Goal: Task Accomplishment & Management: Manage account settings

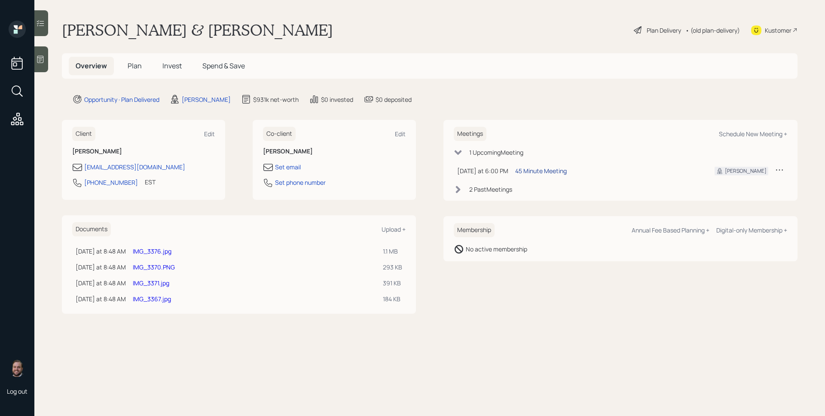
click at [539, 170] on div "45 Minute Meeting" at bounding box center [541, 170] width 52 height 9
click at [132, 64] on span "Plan" at bounding box center [135, 65] width 14 height 9
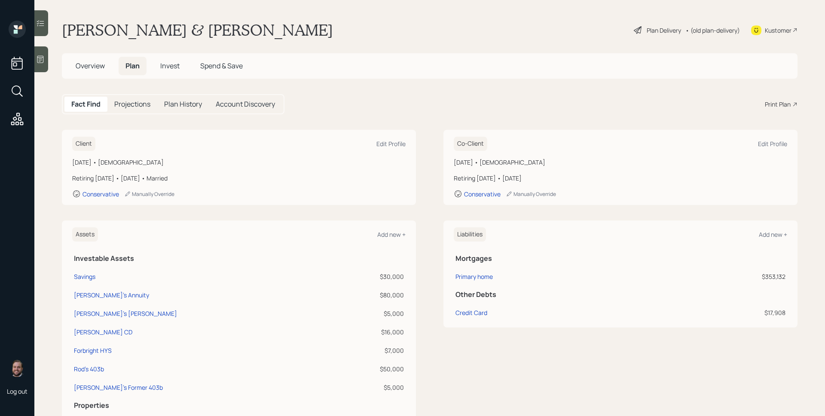
click at [162, 60] on h5 "Invest" at bounding box center [169, 66] width 33 height 18
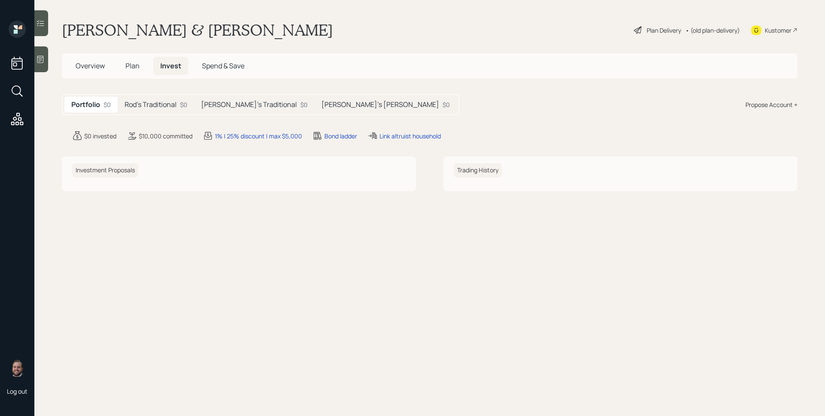
click at [168, 109] on h5 "Rod's Traditional" at bounding box center [151, 105] width 52 height 8
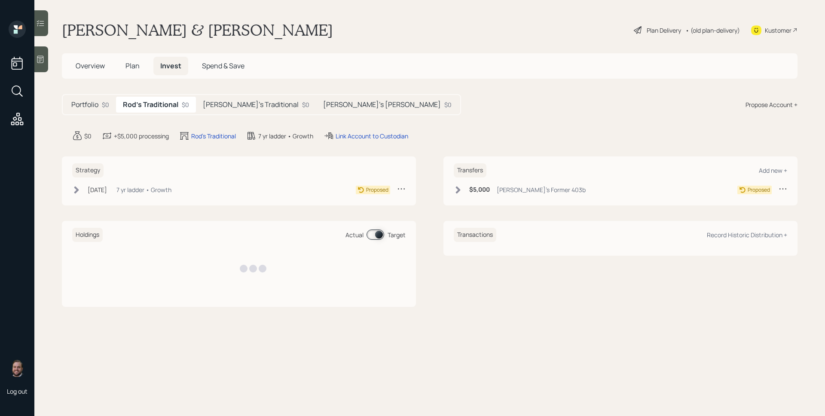
click at [230, 106] on h5 "[PERSON_NAME]'s Traditional" at bounding box center [251, 105] width 96 height 8
click at [323, 101] on h5 "[PERSON_NAME]'s [PERSON_NAME]" at bounding box center [382, 105] width 118 height 8
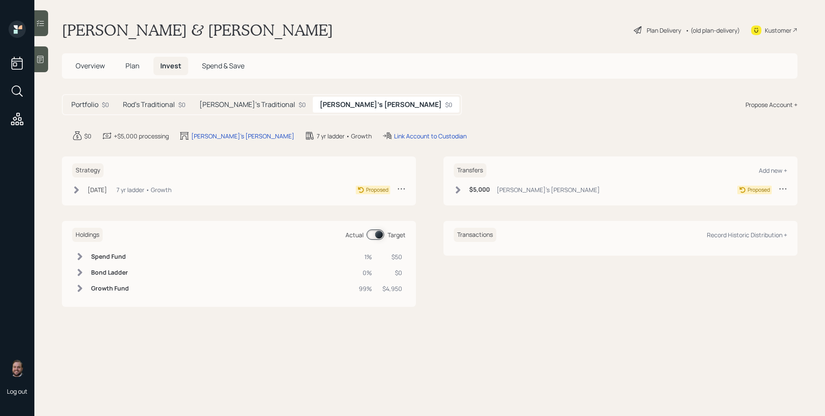
click at [248, 101] on h5 "[PERSON_NAME]'s Traditional" at bounding box center [247, 105] width 96 height 8
click at [327, 109] on div "Latanya's Roth $0" at bounding box center [388, 105] width 142 height 16
click at [143, 102] on h5 "Rod's Traditional" at bounding box center [149, 105] width 52 height 8
click at [651, 27] on div "Plan Delivery" at bounding box center [664, 30] width 34 height 9
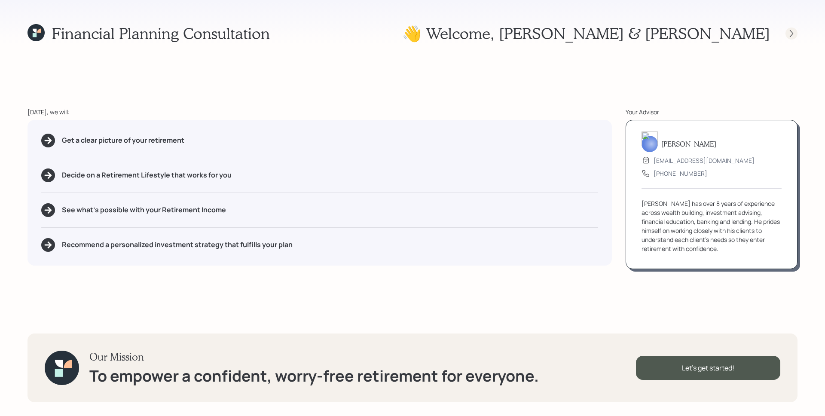
click at [789, 31] on icon at bounding box center [791, 33] width 9 height 9
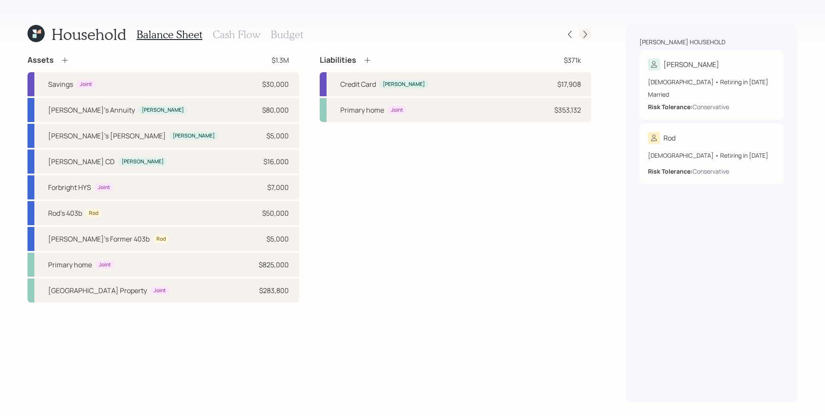
click at [586, 32] on icon at bounding box center [585, 34] width 9 height 9
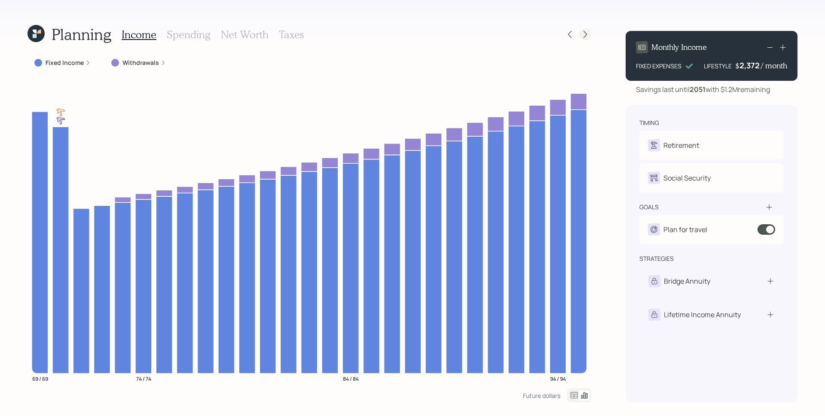
click at [583, 31] on icon at bounding box center [585, 34] width 9 height 9
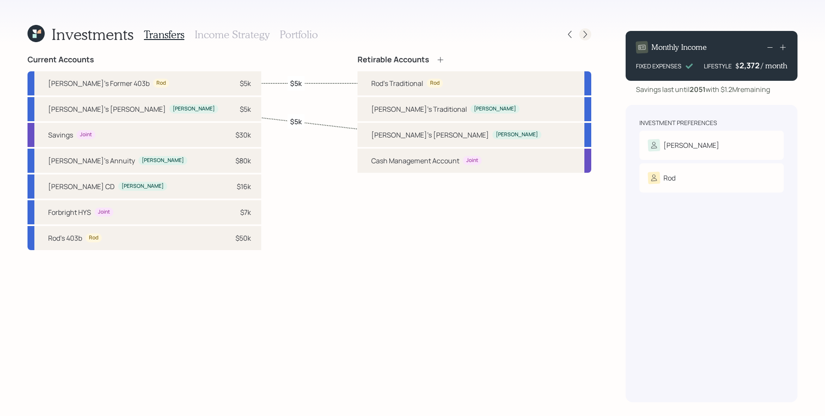
click at [586, 34] on icon at bounding box center [584, 34] width 3 height 7
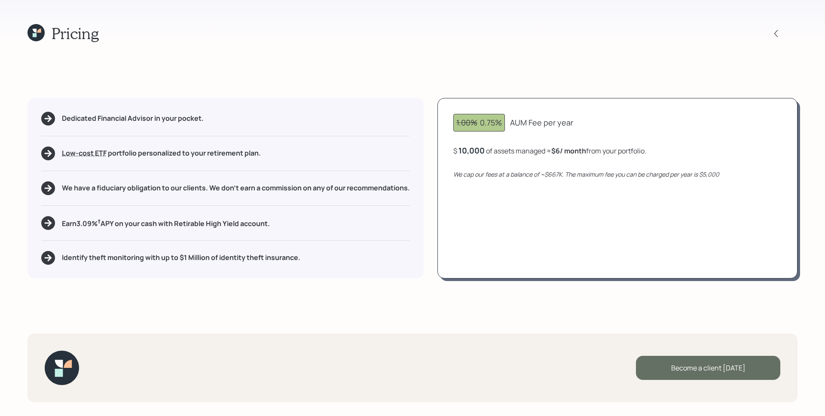
click at [705, 369] on div "Become a client today" at bounding box center [708, 368] width 144 height 24
click at [708, 372] on div "Go to Altruist" at bounding box center [708, 368] width 144 height 24
click at [39, 29] on icon at bounding box center [35, 32] width 17 height 17
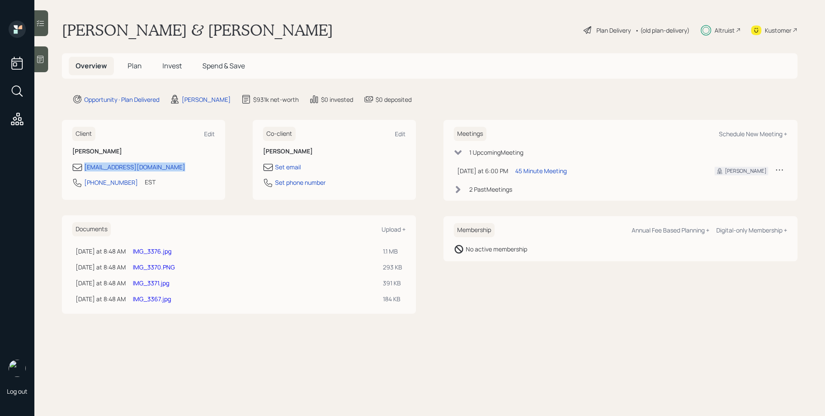
drag, startPoint x: 189, startPoint y: 169, endPoint x: 83, endPoint y: 166, distance: 106.6
click at [83, 166] on div "[EMAIL_ADDRESS][DOMAIN_NAME]" at bounding box center [143, 167] width 143 height 10
copy div "[EMAIL_ADDRESS][DOMAIN_NAME]"
drag, startPoint x: 127, startPoint y: 183, endPoint x: 84, endPoint y: 187, distance: 43.1
click at [84, 187] on div "207-390-5625 EST Currently 6:06 PM" at bounding box center [143, 184] width 143 height 15
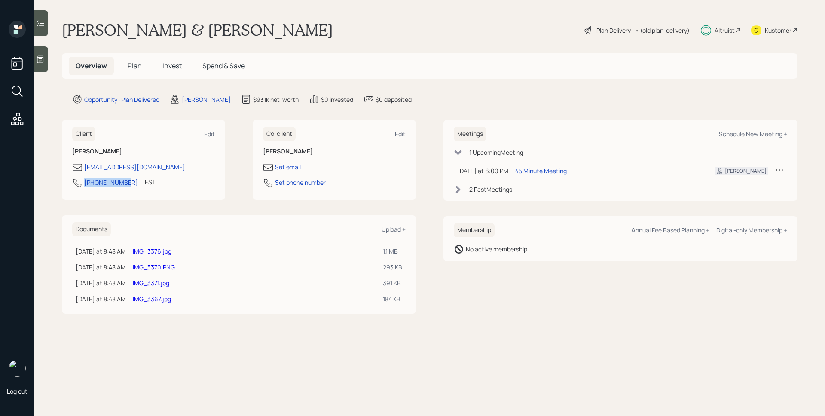
copy div "[PHONE_NUMBER]"
click at [177, 64] on span "Invest" at bounding box center [171, 65] width 19 height 9
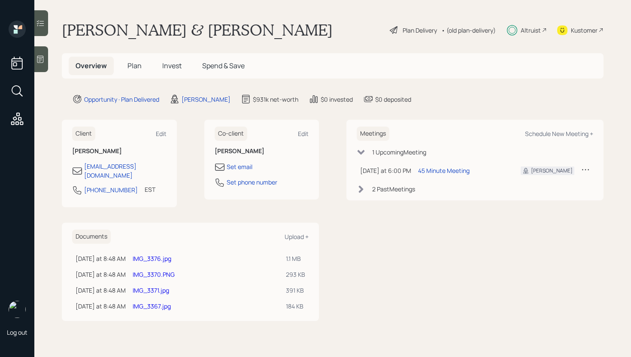
click at [131, 62] on span "Plan" at bounding box center [135, 65] width 14 height 9
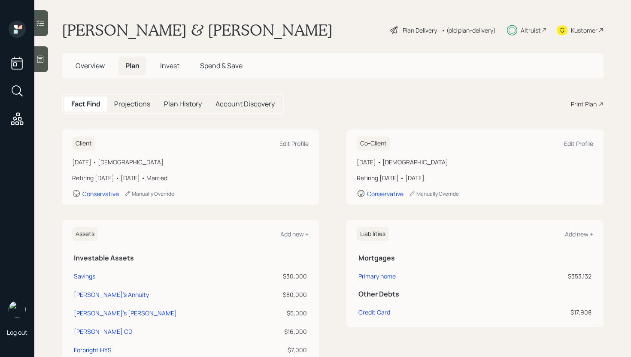
click at [406, 30] on div "Plan Delivery" at bounding box center [420, 30] width 34 height 9
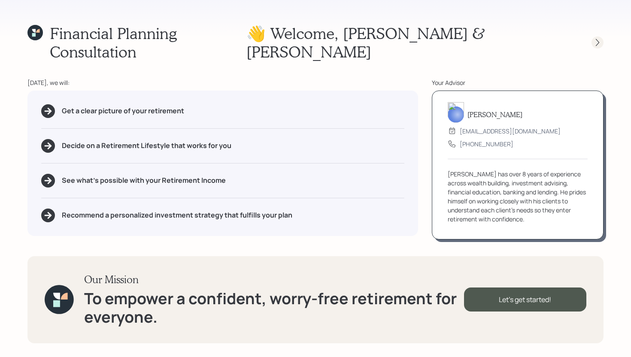
click at [598, 38] on icon at bounding box center [598, 42] width 9 height 9
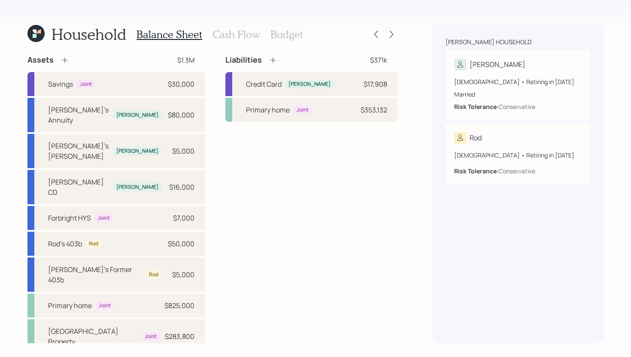
click at [216, 30] on h3 "Cash Flow" at bounding box center [237, 34] width 48 height 12
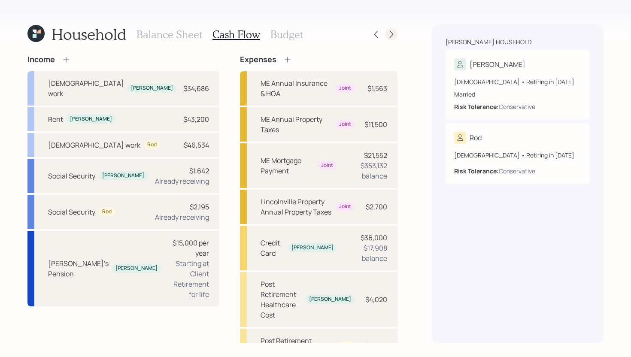
click at [386, 32] on div at bounding box center [392, 34] width 12 height 12
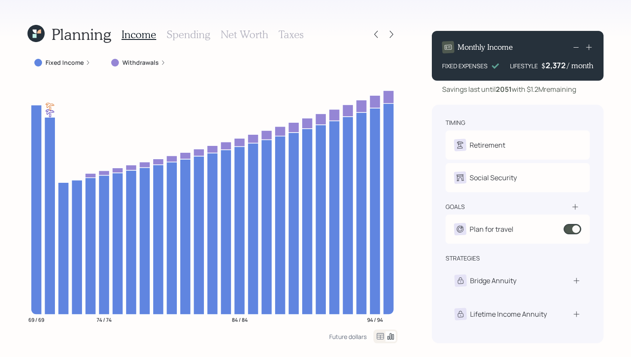
click at [85, 61] on icon at bounding box center [87, 62] width 5 height 5
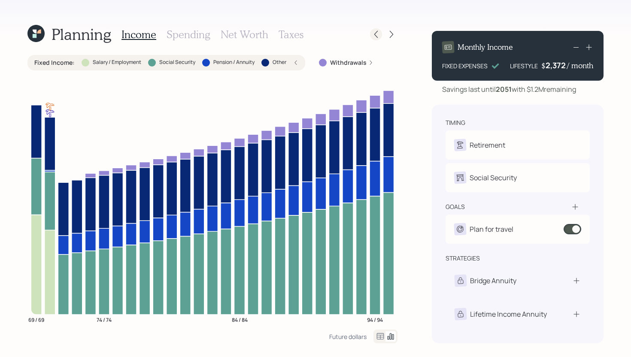
click at [375, 34] on icon at bounding box center [376, 34] width 9 height 9
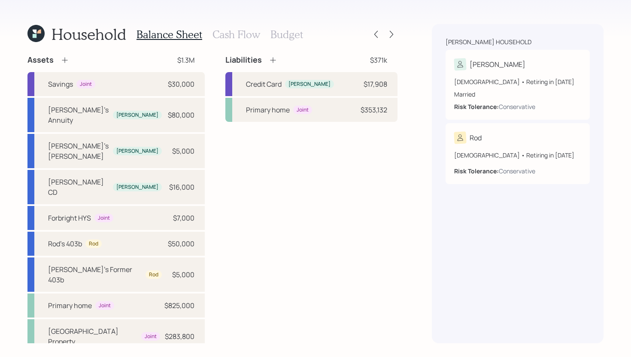
click at [241, 35] on h3 "Cash Flow" at bounding box center [237, 34] width 48 height 12
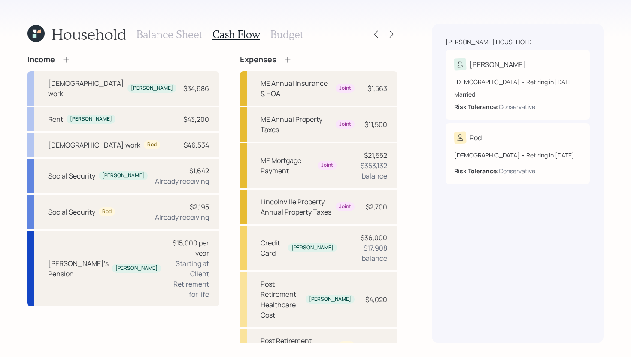
click at [179, 31] on h3 "Balance Sheet" at bounding box center [170, 34] width 66 height 12
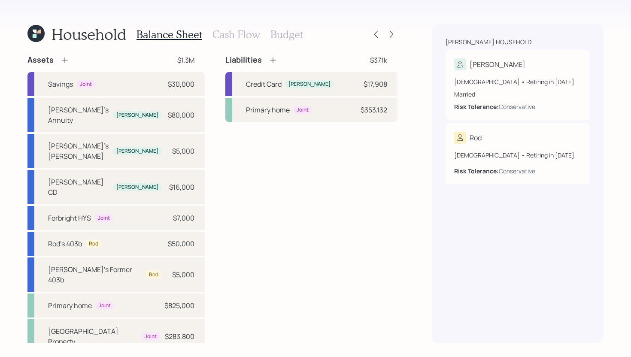
click at [239, 30] on h3 "Cash Flow" at bounding box center [237, 34] width 48 height 12
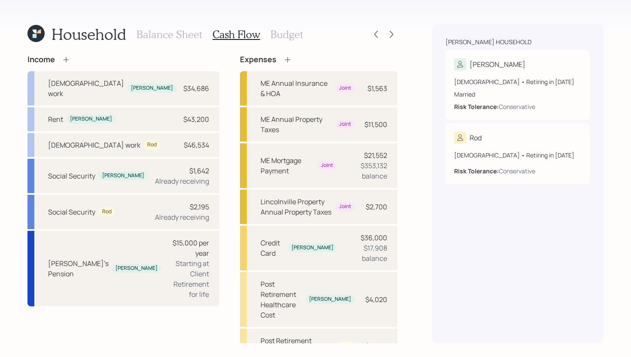
click at [151, 33] on h3 "Balance Sheet" at bounding box center [170, 34] width 66 height 12
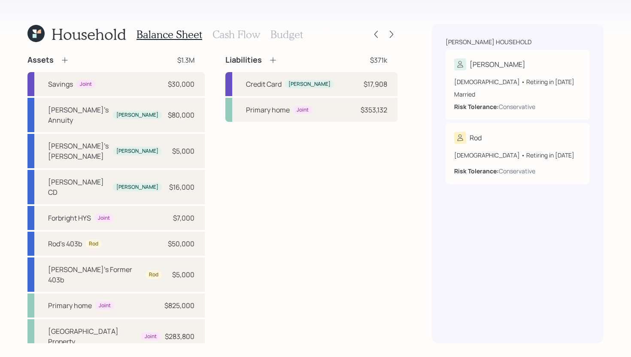
click at [244, 32] on h3 "Cash Flow" at bounding box center [237, 34] width 48 height 12
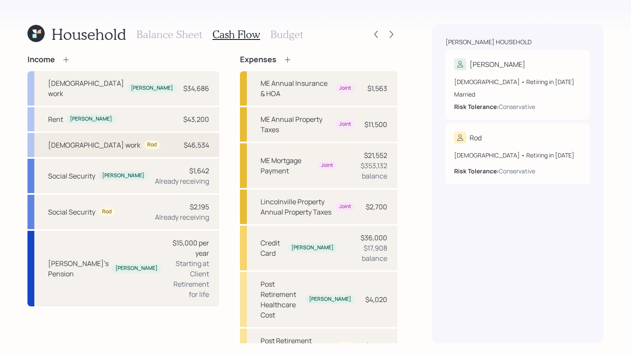
click at [192, 133] on div "[DEMOGRAPHIC_DATA] work Rod $46,534" at bounding box center [123, 145] width 192 height 24
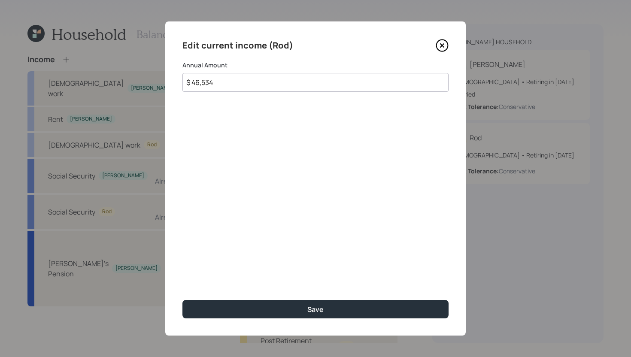
click at [443, 45] on icon at bounding box center [442, 45] width 3 height 3
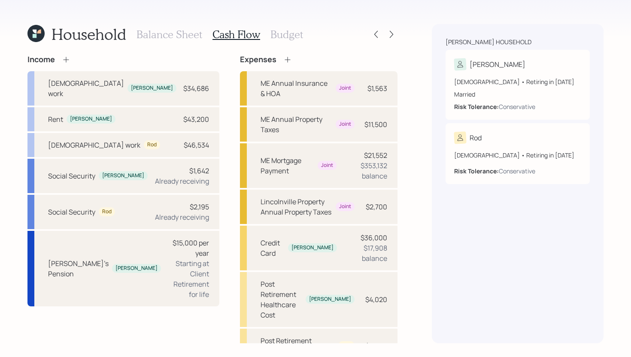
click at [39, 33] on icon at bounding box center [39, 32] width 4 height 4
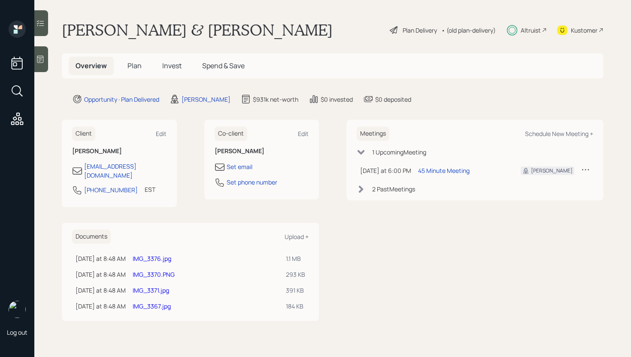
click at [138, 67] on span "Plan" at bounding box center [135, 65] width 14 height 9
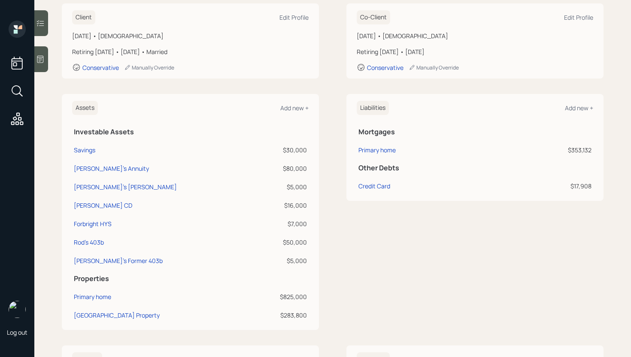
scroll to position [127, 0]
click at [102, 187] on div "[PERSON_NAME]'s [PERSON_NAME]" at bounding box center [125, 186] width 103 height 9
select select "roth_ira"
select select "balanced"
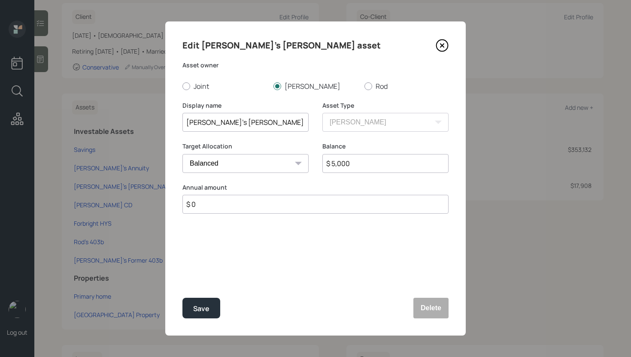
click at [446, 47] on icon at bounding box center [442, 45] width 13 height 13
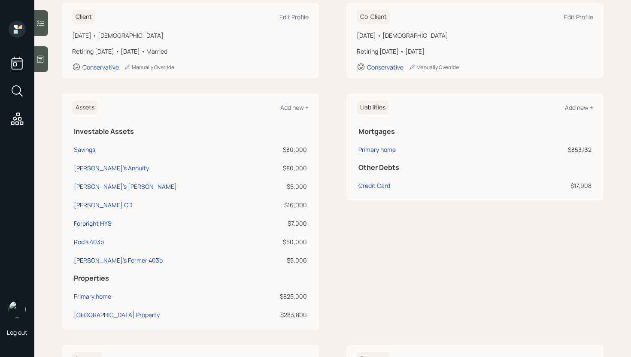
click at [322, 103] on div "Assets Add new + Investable Assets Savings $30,000 Latanya's Annuity $80,000 La…" at bounding box center [333, 212] width 542 height 236
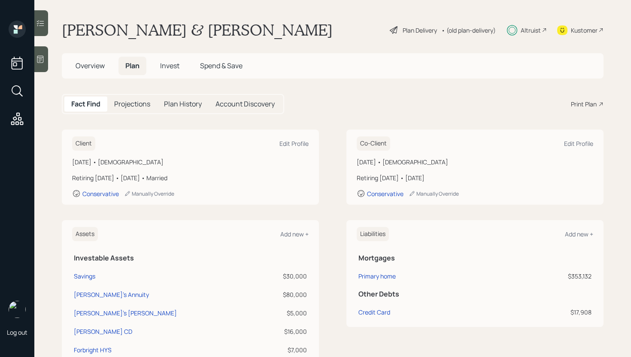
click at [164, 64] on span "Invest" at bounding box center [169, 65] width 19 height 9
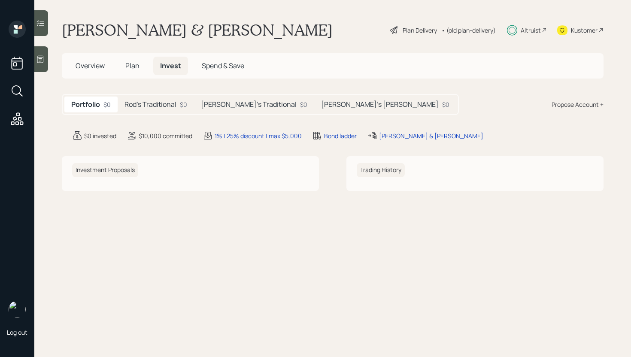
click at [138, 66] on span "Plan" at bounding box center [132, 65] width 14 height 9
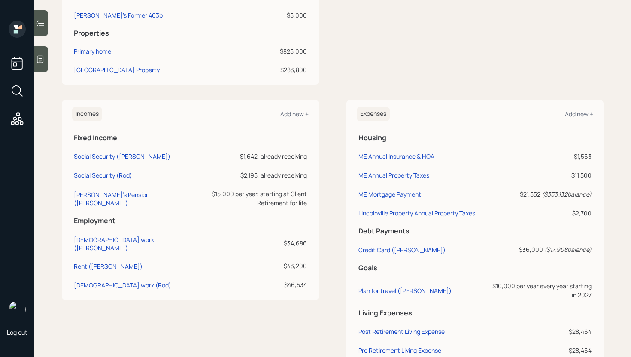
scroll to position [372, 0]
click at [223, 93] on div "Client Edit Profile [DATE] • [DEMOGRAPHIC_DATA] Retiring [DATE] • [DATE] • Marr…" at bounding box center [333, 92] width 542 height 671
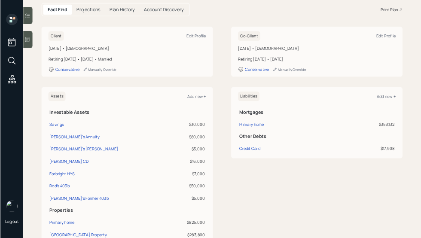
scroll to position [0, 0]
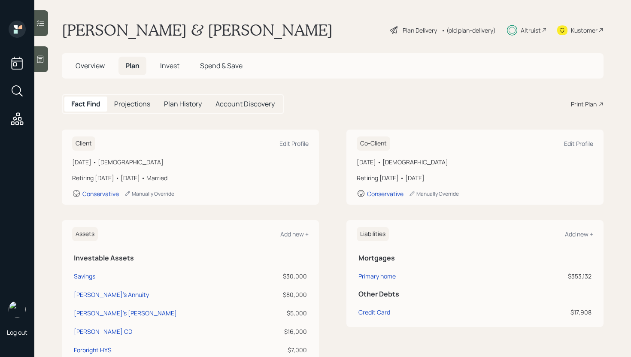
click at [404, 28] on div "Plan Delivery" at bounding box center [420, 30] width 34 height 9
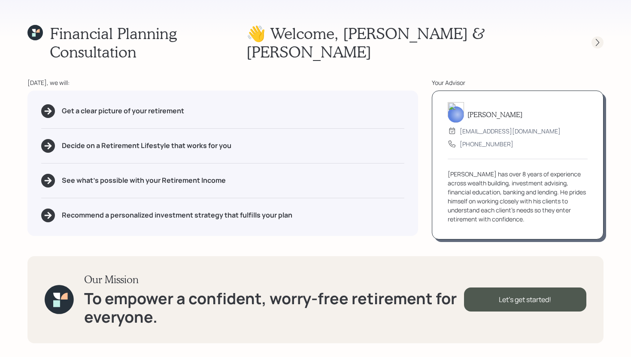
click at [601, 38] on icon at bounding box center [598, 42] width 9 height 9
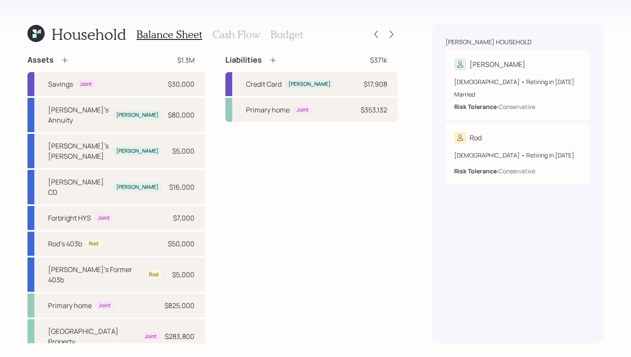
click at [223, 42] on div "Balance Sheet Cash Flow Budget" at bounding box center [220, 34] width 167 height 21
click at [396, 34] on icon at bounding box center [391, 34] width 9 height 9
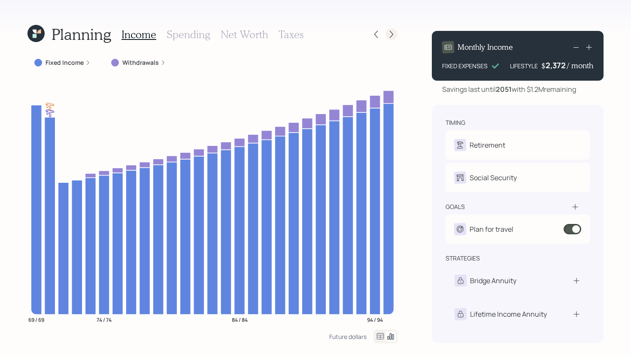
click at [390, 34] on icon at bounding box center [391, 34] width 9 height 9
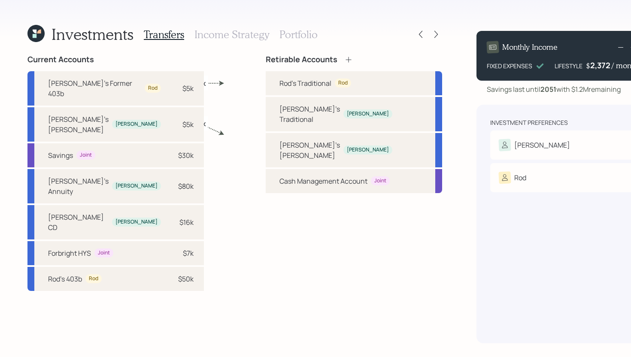
click at [308, 32] on h3 "Portfolio" at bounding box center [299, 34] width 38 height 12
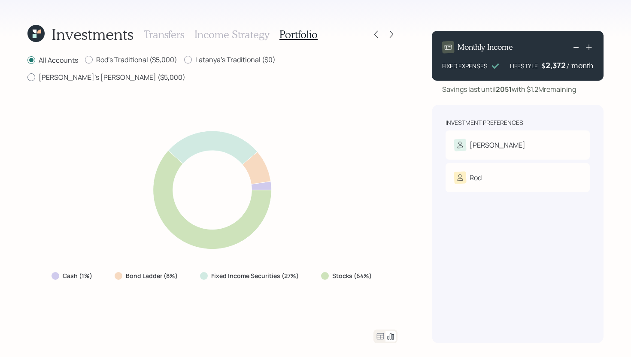
click at [186, 73] on label "[PERSON_NAME]'s [PERSON_NAME] ($5,000)" at bounding box center [106, 77] width 158 height 9
click at [27, 77] on input "[PERSON_NAME]'s [PERSON_NAME] ($5,000)" at bounding box center [27, 77] width 0 height 0
radio input "true"
radio input "false"
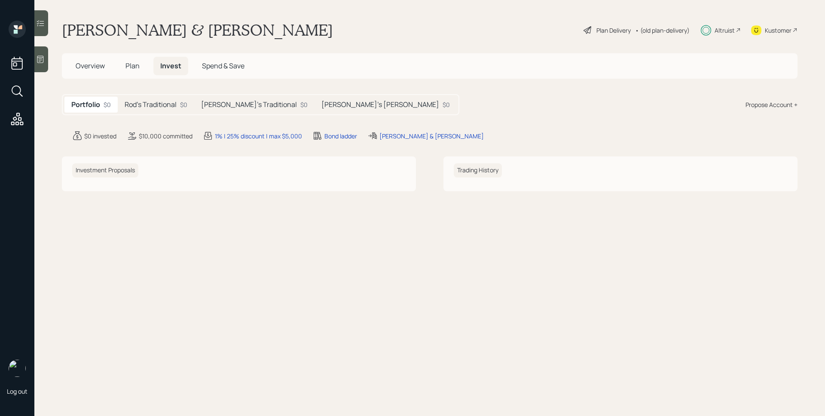
click at [608, 32] on div "Plan Delivery" at bounding box center [613, 30] width 34 height 9
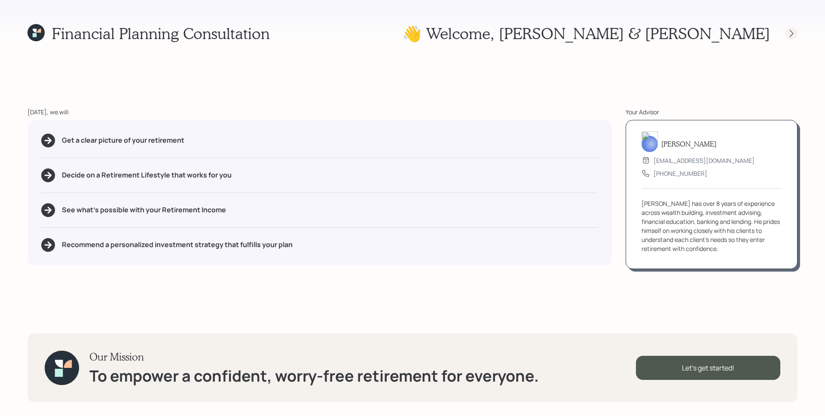
drag, startPoint x: 781, startPoint y: 35, endPoint x: 787, endPoint y: 34, distance: 6.3
click at [782, 35] on div at bounding box center [783, 33] width 27 height 12
click at [789, 33] on icon at bounding box center [791, 33] width 9 height 9
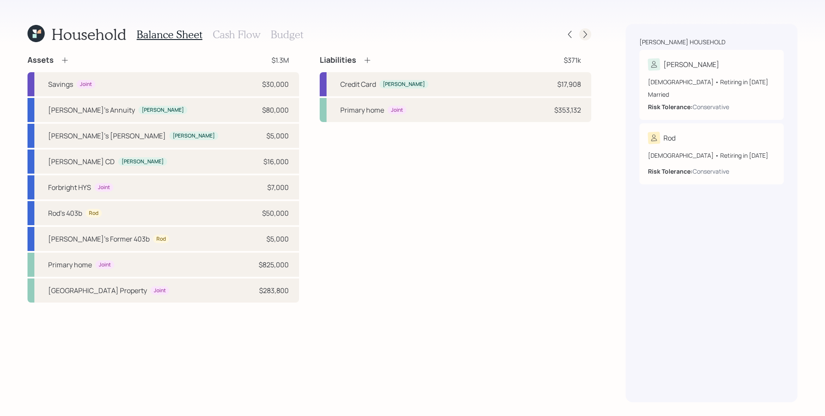
click at [587, 37] on icon at bounding box center [585, 34] width 9 height 9
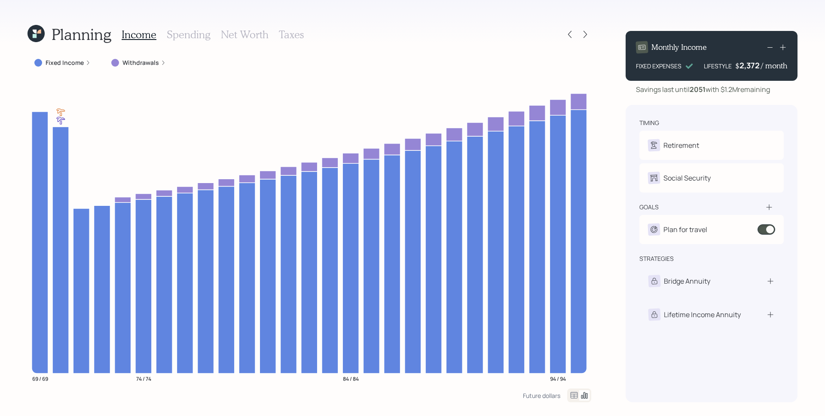
click at [592, 38] on div "Planning Income Spending Net Worth Taxes Fixed Income Withdrawals 69 / 69 74 / …" at bounding box center [412, 208] width 825 height 416
click at [587, 35] on icon at bounding box center [585, 34] width 9 height 9
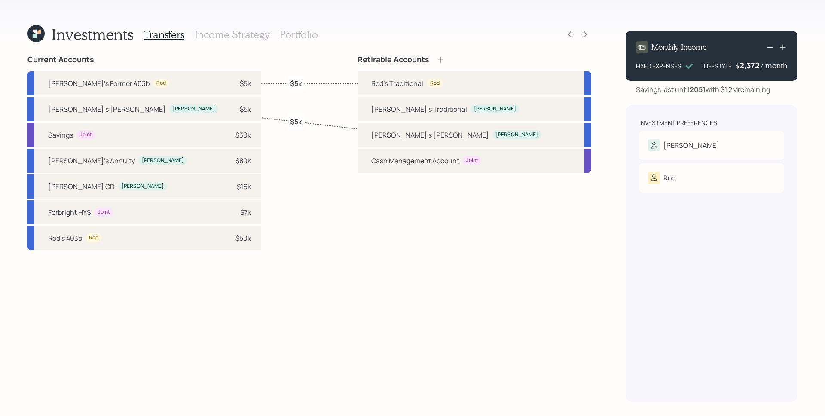
click at [304, 34] on h3 "Portfolio" at bounding box center [299, 34] width 38 height 12
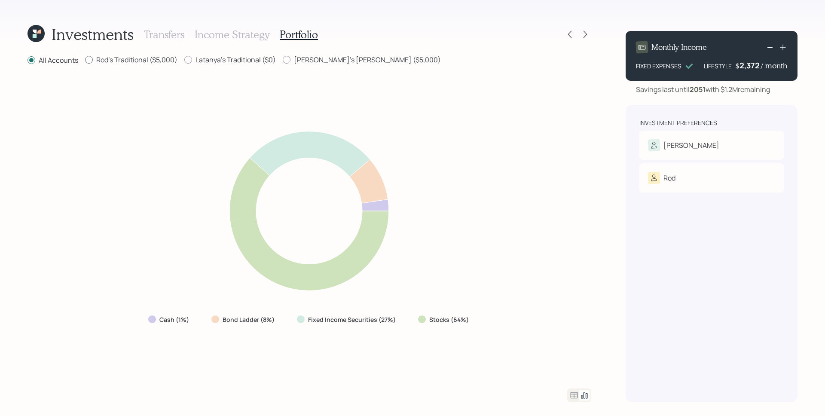
click at [131, 62] on label "Rod's Traditional ($5,000)" at bounding box center [131, 59] width 92 height 9
click at [85, 60] on input "Rod's Traditional ($5,000)" at bounding box center [85, 60] width 0 height 0
radio input "true"
radio input "false"
click at [352, 63] on label "[PERSON_NAME]'s [PERSON_NAME] ($5,000)" at bounding box center [362, 59] width 158 height 9
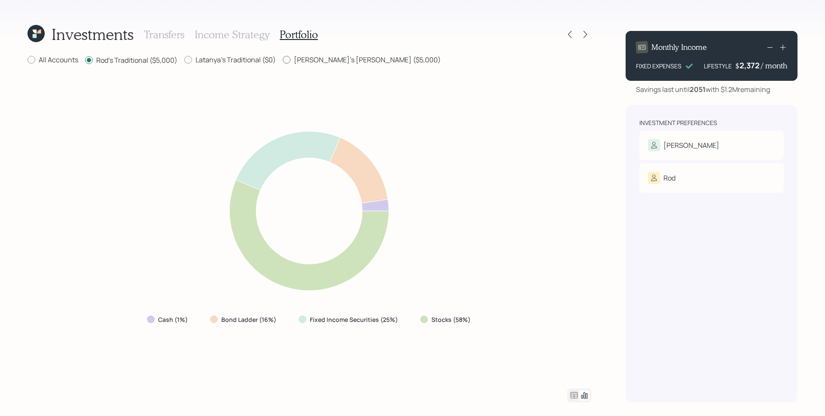
click at [283, 60] on input "[PERSON_NAME]'s [PERSON_NAME] ($5,000)" at bounding box center [282, 60] width 0 height 0
radio input "true"
radio input "false"
drag, startPoint x: 451, startPoint y: 321, endPoint x: 461, endPoint y: 320, distance: 9.9
click at [461, 320] on label "Stocks (69%)" at bounding box center [450, 319] width 40 height 9
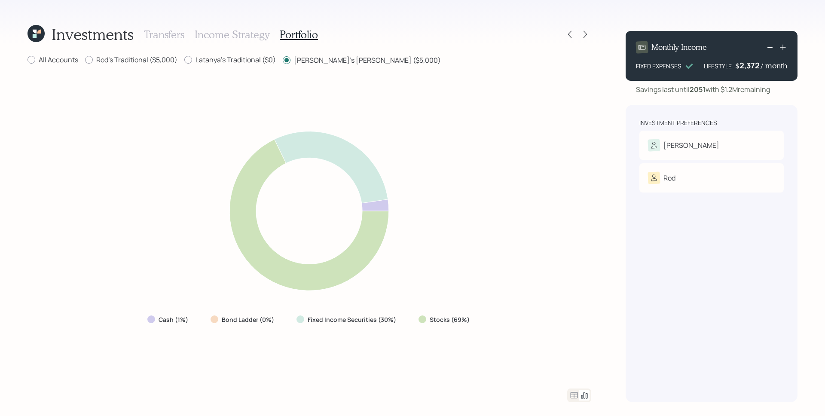
drag, startPoint x: 379, startPoint y: 323, endPoint x: 394, endPoint y: 322, distance: 14.6
click at [394, 322] on div "Fixed Income Securities (30%)" at bounding box center [347, 319] width 115 height 15
click at [386, 329] on div "Cash (1%) Bond Ladder (0%) Fixed Income Securities (30%) Stocks (69%)" at bounding box center [309, 227] width 564 height 302
drag, startPoint x: 574, startPoint y: 395, endPoint x: 567, endPoint y: 377, distance: 19.5
click at [574, 395] on icon at bounding box center [574, 395] width 10 height 10
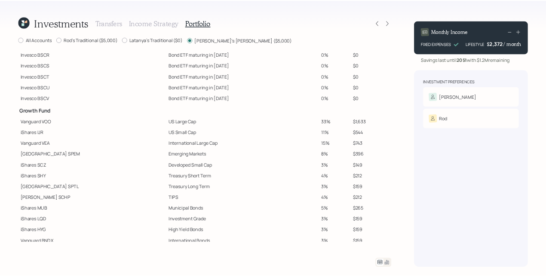
scroll to position [111, 0]
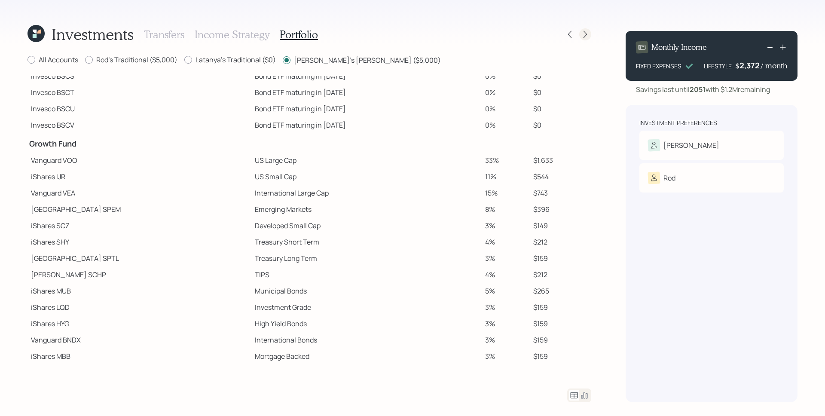
click at [587, 33] on icon at bounding box center [585, 34] width 9 height 9
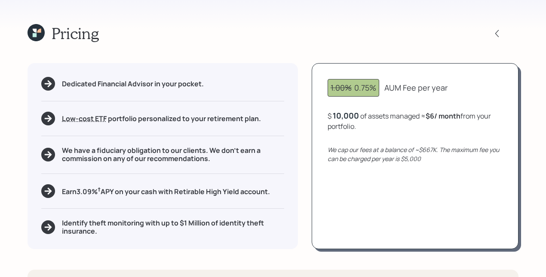
click at [62, 192] on h5 "Earn 3.09 % † APY on your cash with Retirable High Yield account." at bounding box center [166, 191] width 208 height 11
drag, startPoint x: 79, startPoint y: 192, endPoint x: 103, endPoint y: 192, distance: 24.1
click at [103, 192] on h5 "Earn 3.09 % † APY on your cash with Retirable High Yield account." at bounding box center [166, 191] width 208 height 11
click at [119, 202] on div "Dedicated Financial Advisor in your pocket. Low-cost ETF Retirable uses diversi…" at bounding box center [162, 156] width 270 height 186
click at [290, 161] on div "Dedicated Financial Advisor in your pocket. Low-cost ETF Retirable uses diversi…" at bounding box center [162, 156] width 270 height 186
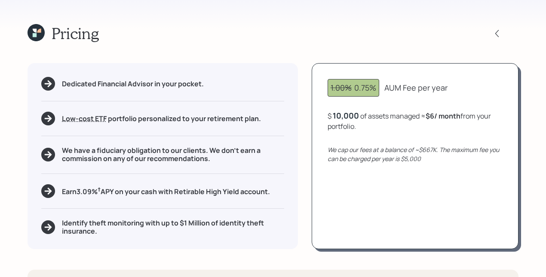
click at [195, 206] on div "Dedicated Financial Advisor in your pocket. Low-cost ETF Retirable uses diversi…" at bounding box center [162, 156] width 270 height 186
